Goal: Find contact information: Find contact information

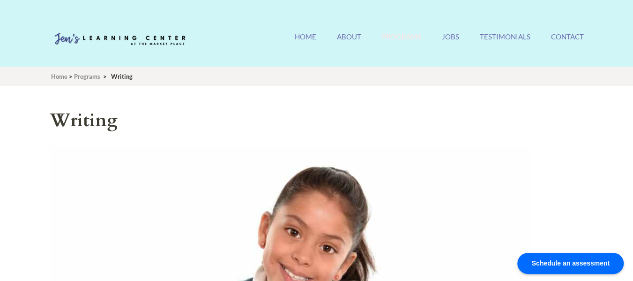
click at [569, 260] on div "Schedule an assessment" at bounding box center [570, 263] width 106 height 21
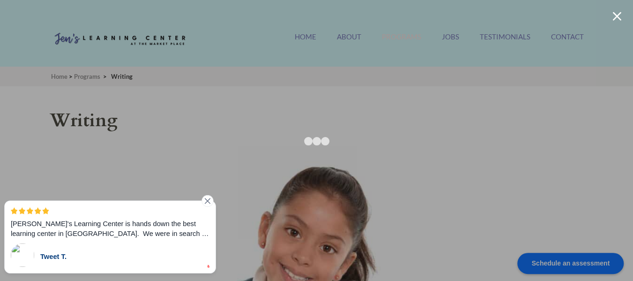
click at [208, 198] on icon at bounding box center [207, 201] width 10 height 10
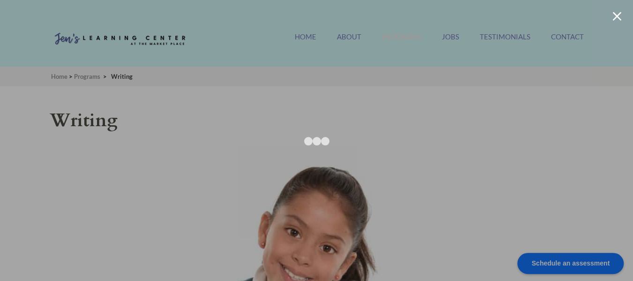
click at [619, 16] on div at bounding box center [616, 16] width 9 height 9
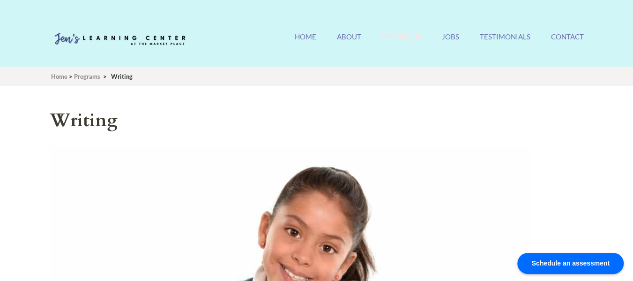
click at [549, 264] on div "Schedule an assessment" at bounding box center [570, 263] width 106 height 21
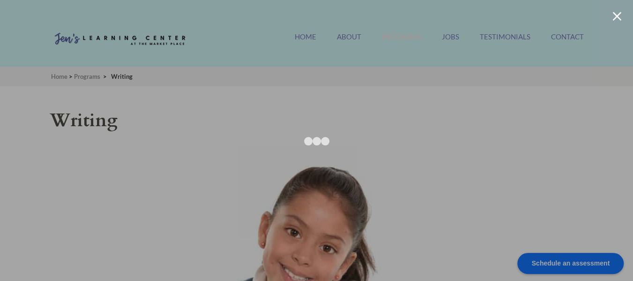
click at [617, 17] on div at bounding box center [616, 16] width 9 height 9
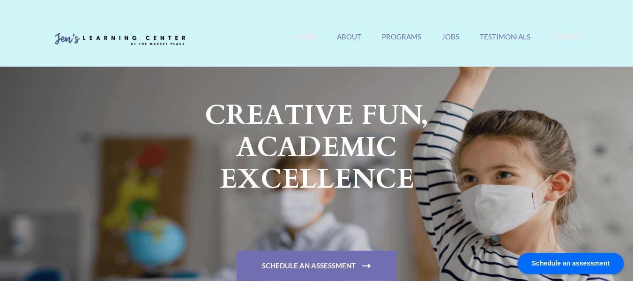
click at [574, 39] on link "Contact" at bounding box center [567, 42] width 33 height 20
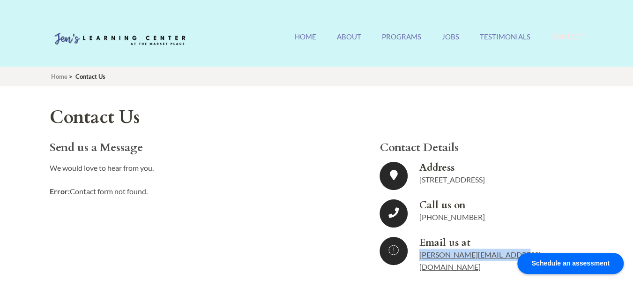
drag, startPoint x: 509, startPoint y: 254, endPoint x: 420, endPoint y: 259, distance: 89.1
click at [420, 259] on div "Email us at [PERSON_NAME][EMAIL_ADDRESS][DOMAIN_NAME]" at bounding box center [494, 255] width 150 height 36
copy link "[PERSON_NAME][EMAIL_ADDRESS][DOMAIN_NAME]"
